Goal: Task Accomplishment & Management: Manage account settings

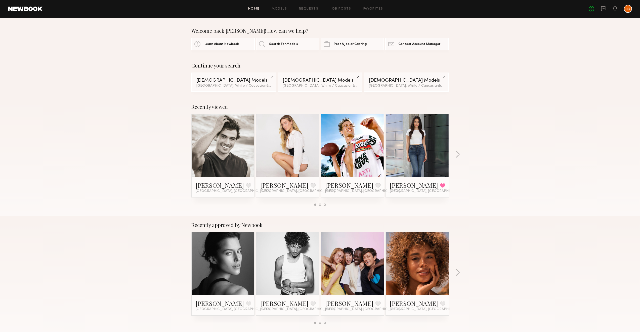
click at [101, 191] on div "Recently viewed [PERSON_NAME] Favorite [GEOGRAPHIC_DATA], [GEOGRAPHIC_DATA] [PE…" at bounding box center [320, 157] width 640 height 118
click at [307, 8] on link "Requests" at bounding box center [308, 8] width 19 height 3
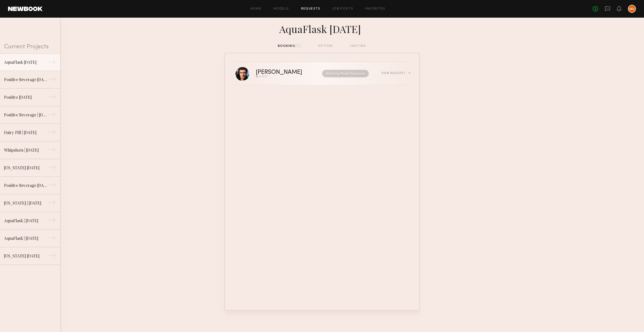
click at [267, 69] on div "[PERSON_NAME]" at bounding box center [284, 72] width 56 height 6
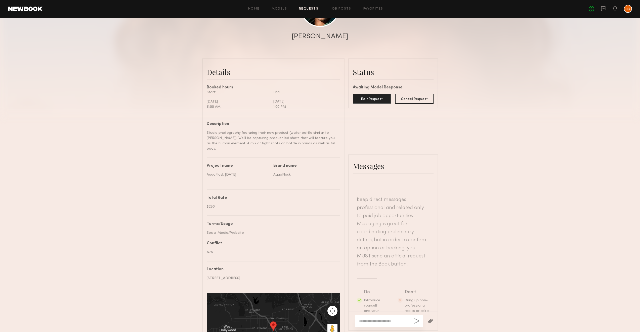
scroll to position [104, 0]
click at [394, 315] on div at bounding box center [389, 321] width 68 height 12
click at [391, 318] on textarea at bounding box center [384, 320] width 51 height 5
type textarea "**********"
click at [415, 320] on button "button" at bounding box center [417, 321] width 6 height 6
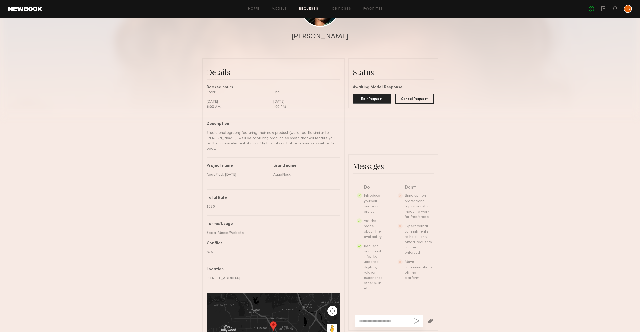
scroll to position [178, 0]
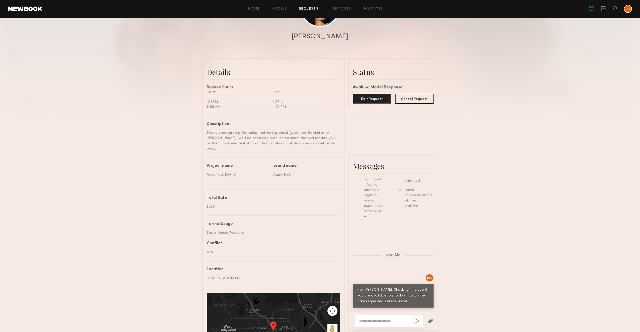
click at [105, 134] on div "Send request Model response Review hours worked Pay model Booking Request [PERS…" at bounding box center [320, 154] width 640 height 436
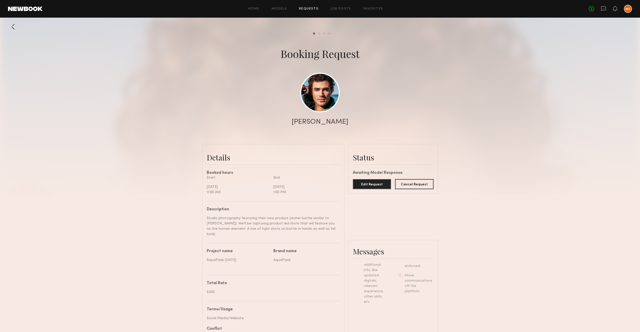
drag, startPoint x: 515, startPoint y: 71, endPoint x: 514, endPoint y: 67, distance: 3.8
click at [515, 70] on div at bounding box center [320, 100] width 640 height 201
